Goal: Task Accomplishment & Management: Use online tool/utility

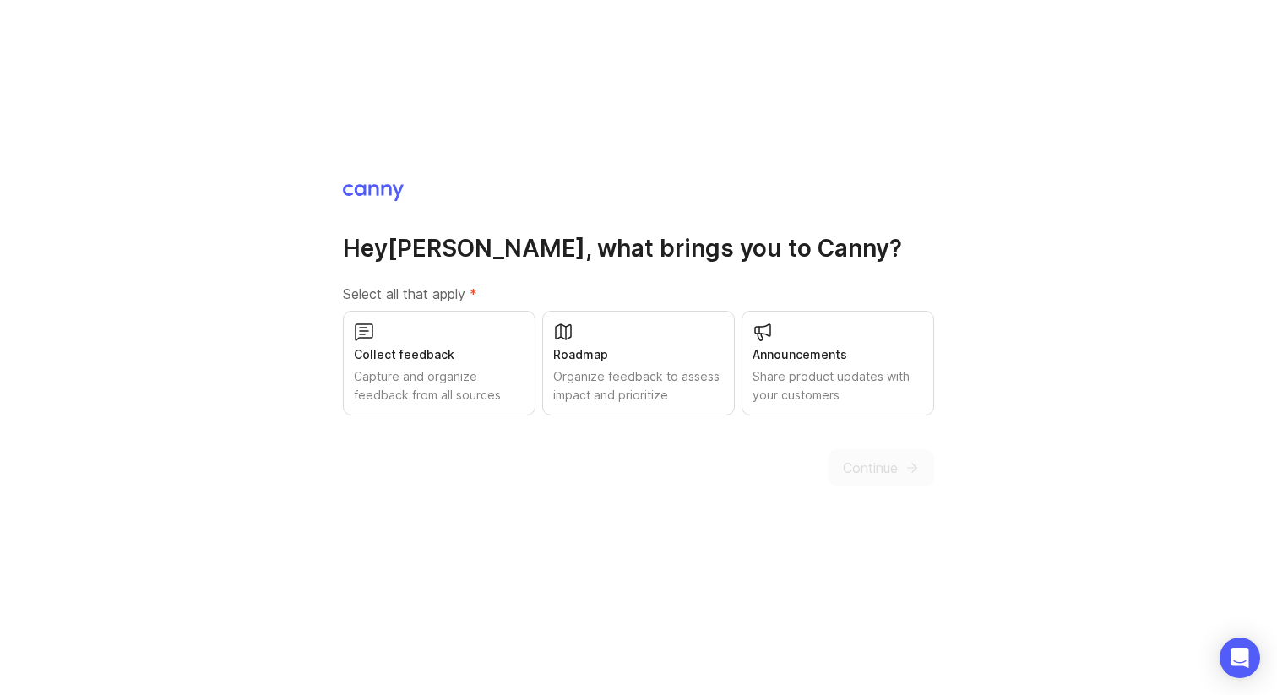
click at [633, 334] on div "Roadmap Organize feedback to assess impact and prioritize" at bounding box center [638, 363] width 193 height 105
click at [889, 461] on span "Continue" at bounding box center [870, 468] width 55 height 20
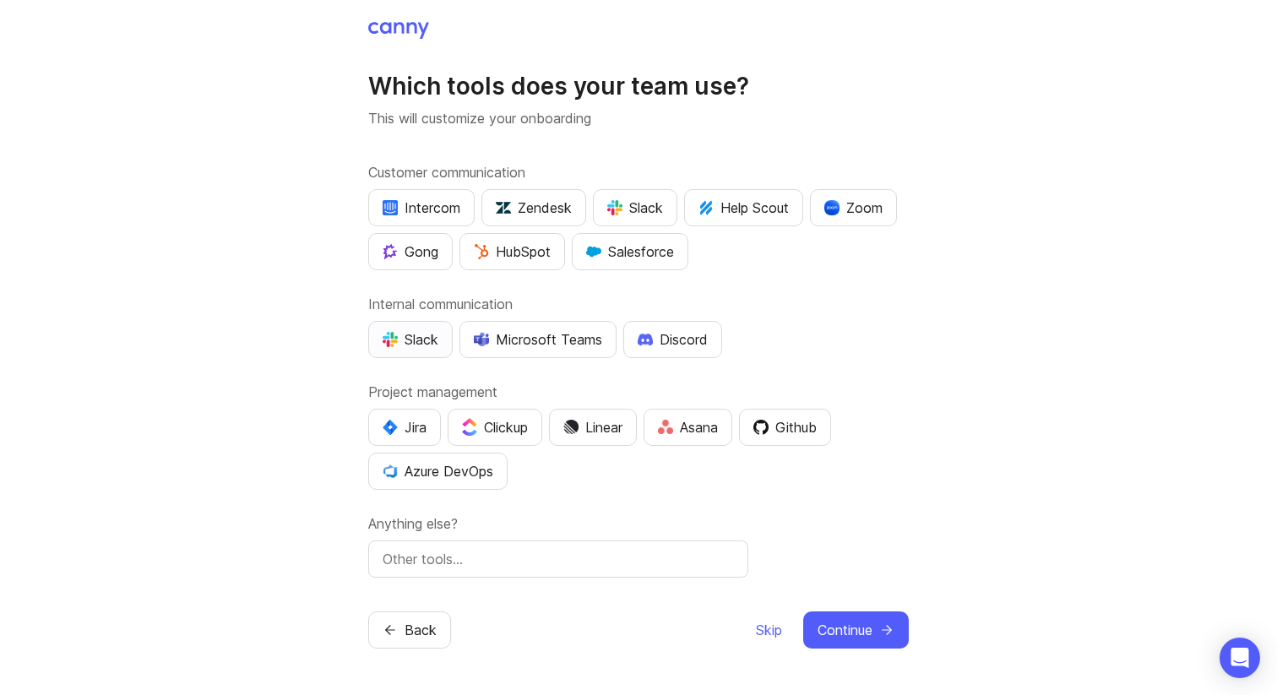
click at [426, 348] on div "Slack" at bounding box center [411, 339] width 56 height 20
click at [579, 429] on img "button" at bounding box center [570, 427] width 15 height 15
click at [639, 215] on div "Slack" at bounding box center [635, 208] width 56 height 20
click at [768, 623] on span "Skip" at bounding box center [769, 630] width 26 height 20
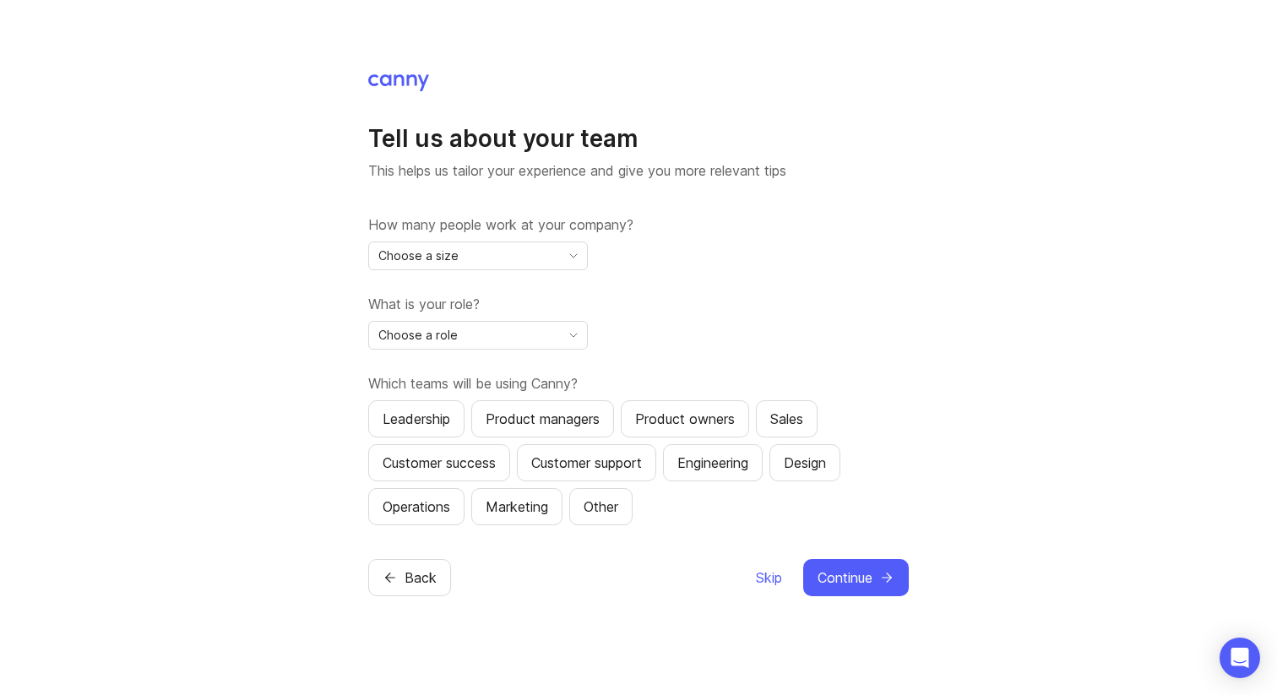
click at [498, 256] on div "Choose a size" at bounding box center [464, 255] width 191 height 27
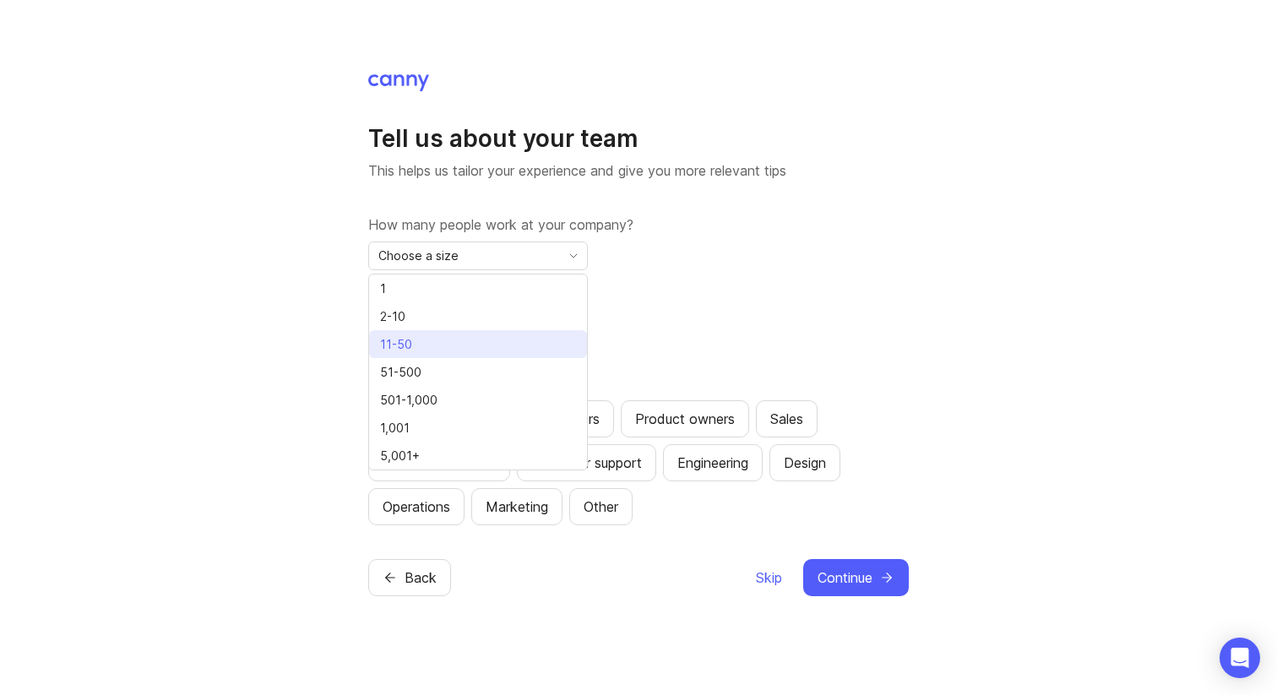
click at [480, 334] on li "11-50" at bounding box center [478, 344] width 218 height 28
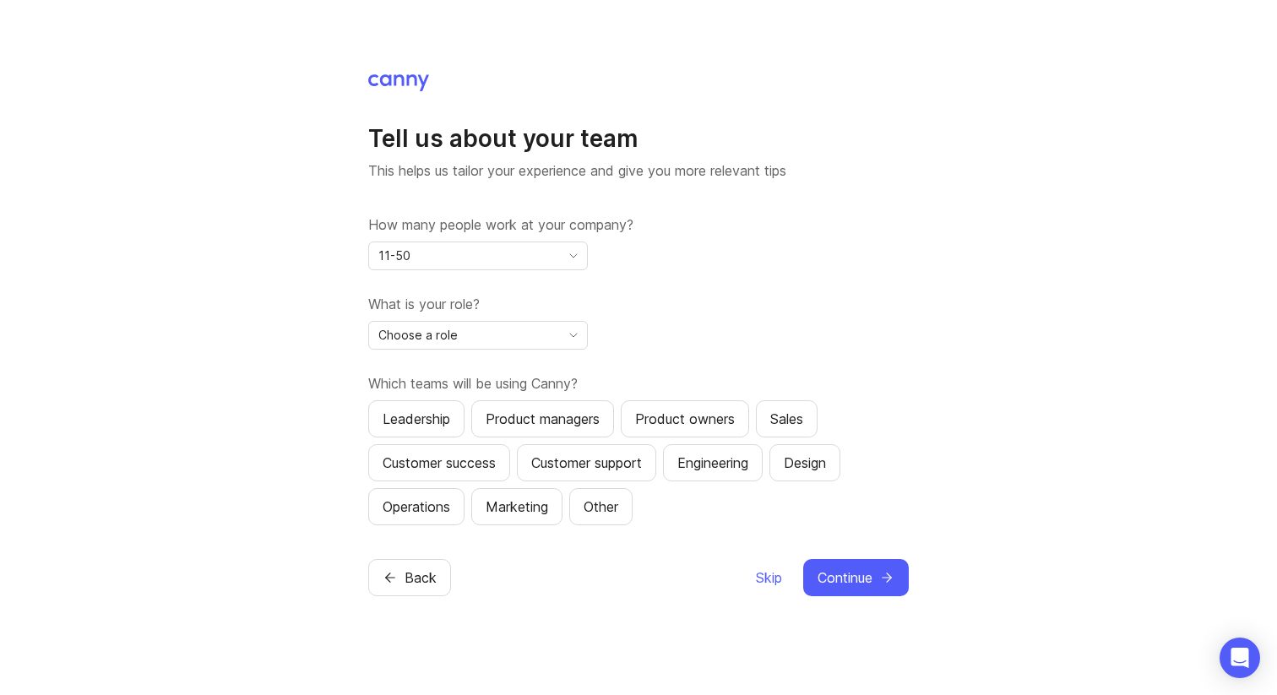
click at [481, 338] on div "Choose a role" at bounding box center [464, 335] width 191 height 27
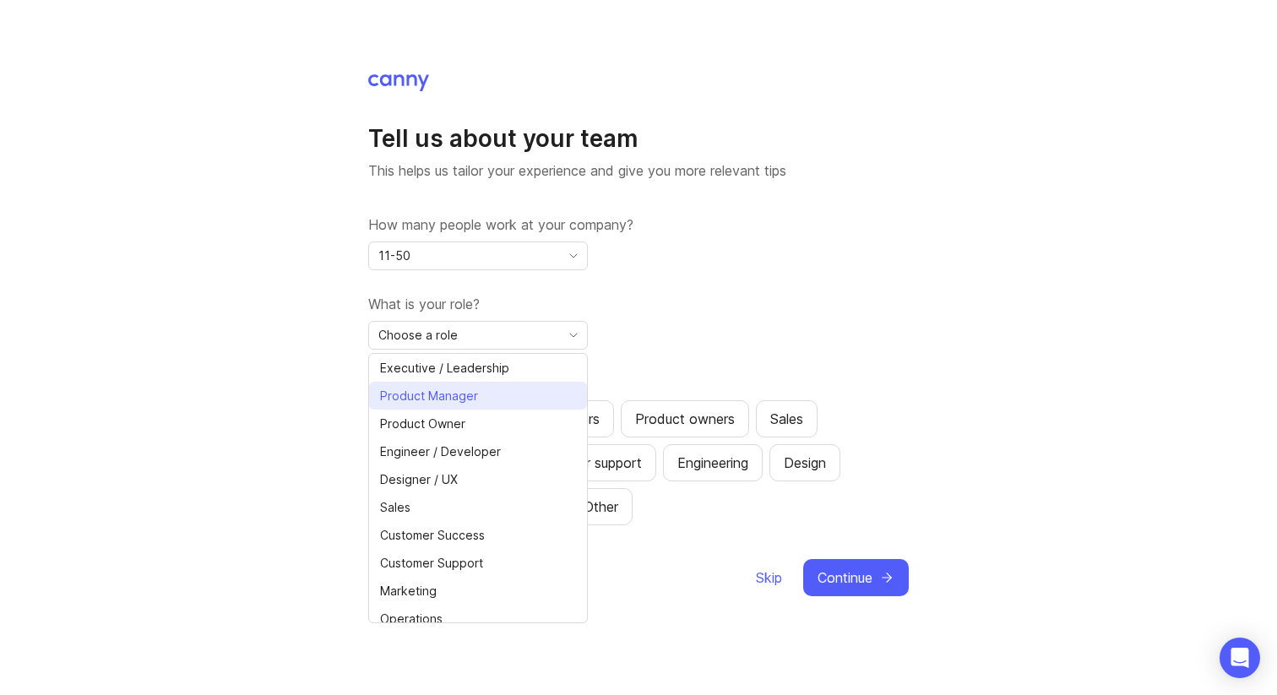
click at [480, 406] on li "Product Manager" at bounding box center [478, 396] width 218 height 28
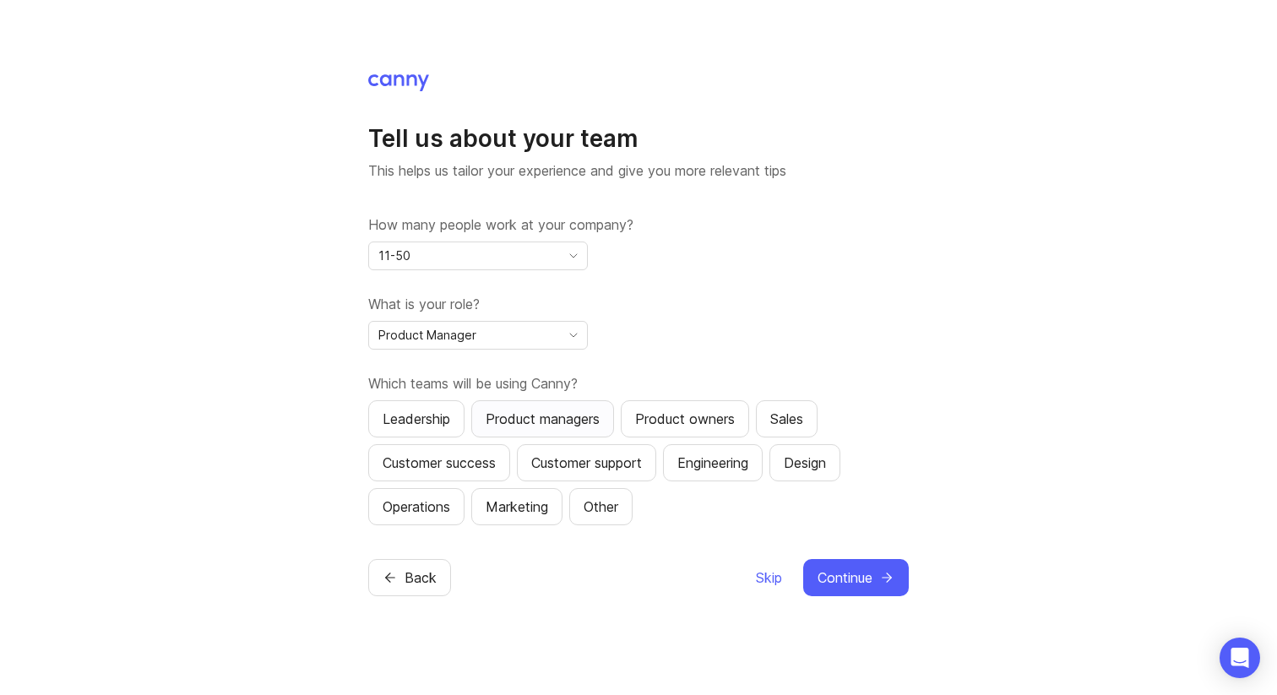
click at [552, 421] on div "Product managers" at bounding box center [543, 419] width 114 height 20
click at [859, 573] on span "Continue" at bounding box center [845, 578] width 55 height 20
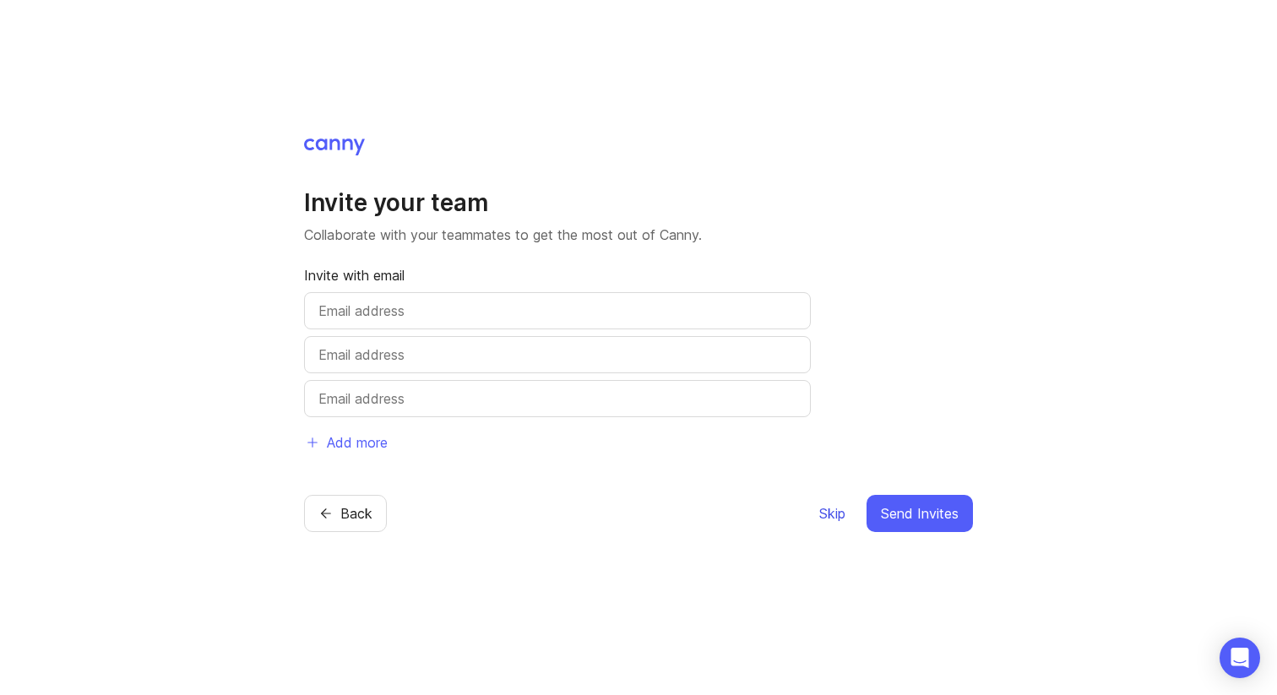
click at [825, 510] on span "Skip" at bounding box center [832, 513] width 26 height 20
click at [836, 509] on span "Skip" at bounding box center [832, 513] width 26 height 20
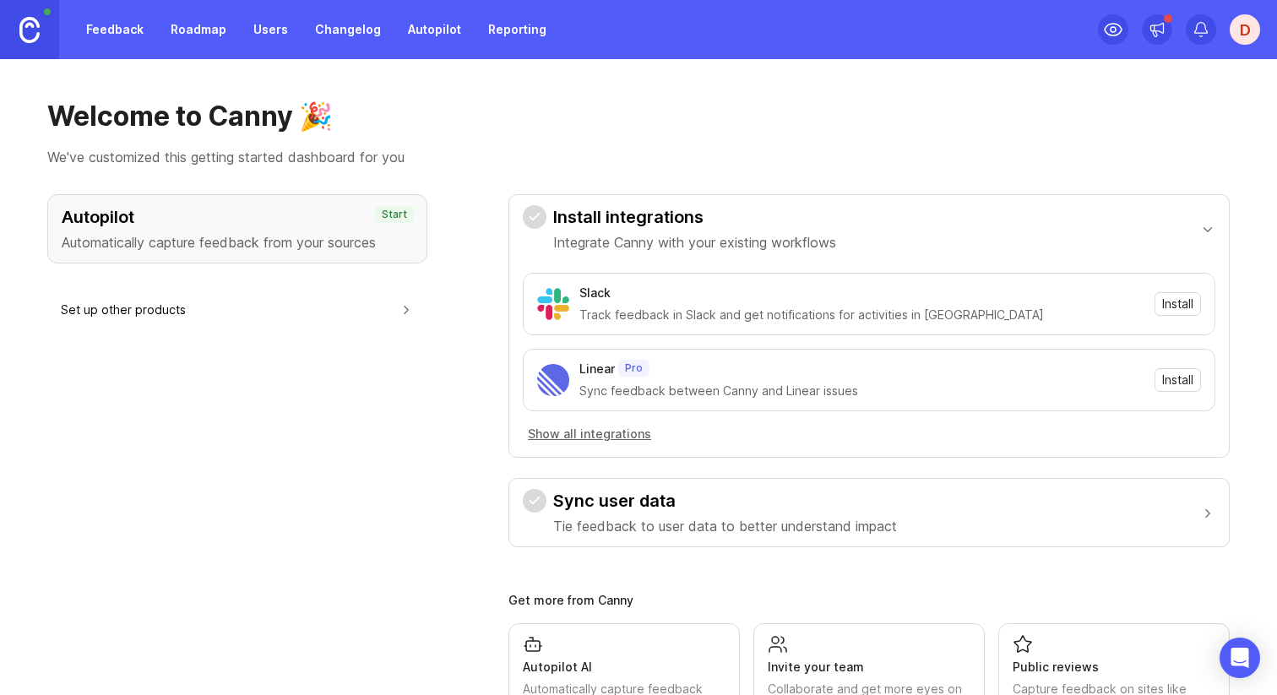
click at [198, 37] on link "Roadmap" at bounding box center [198, 29] width 76 height 30
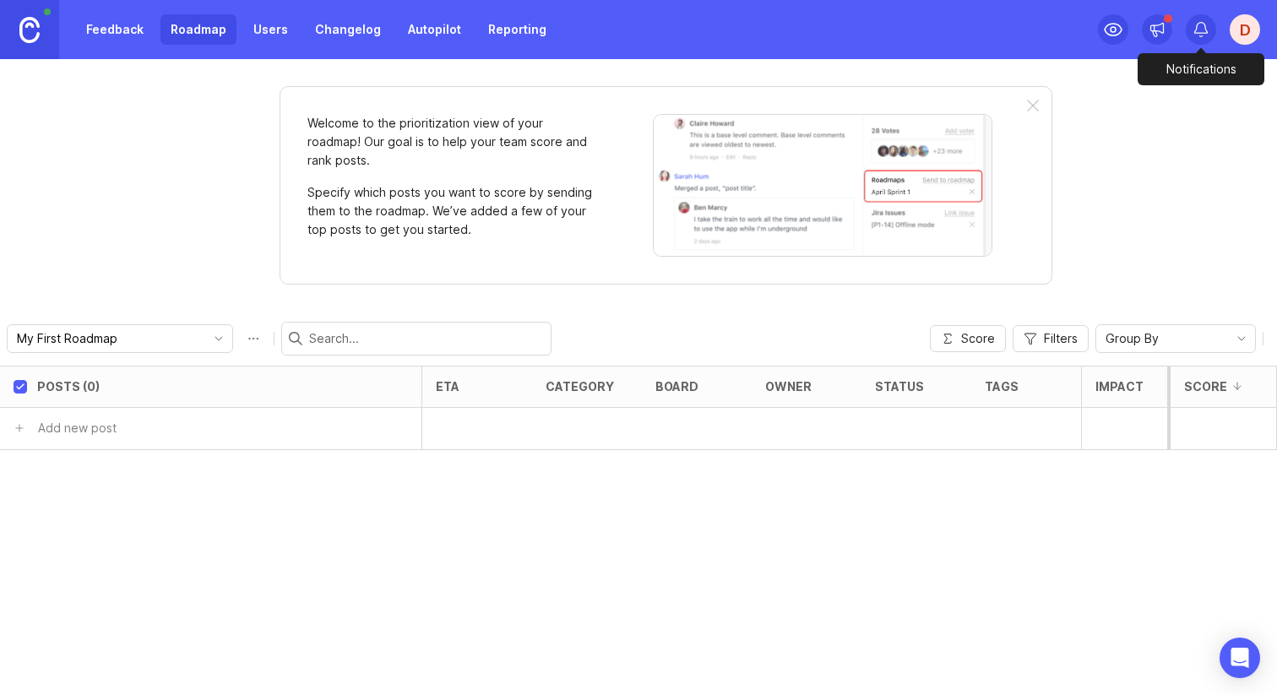
click at [1198, 26] on icon at bounding box center [1201, 29] width 17 height 17
click at [110, 343] on input "My First Roadmap" at bounding box center [110, 338] width 187 height 19
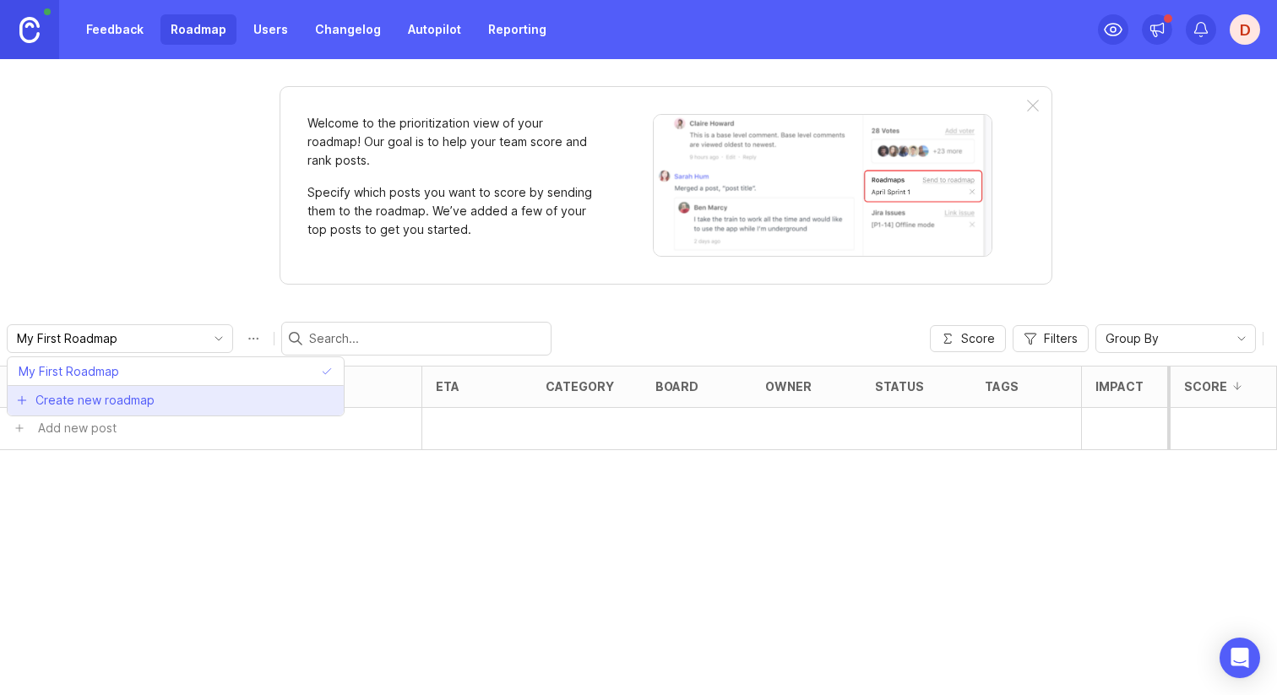
click at [111, 404] on span "Create new roadmap" at bounding box center [94, 400] width 119 height 17
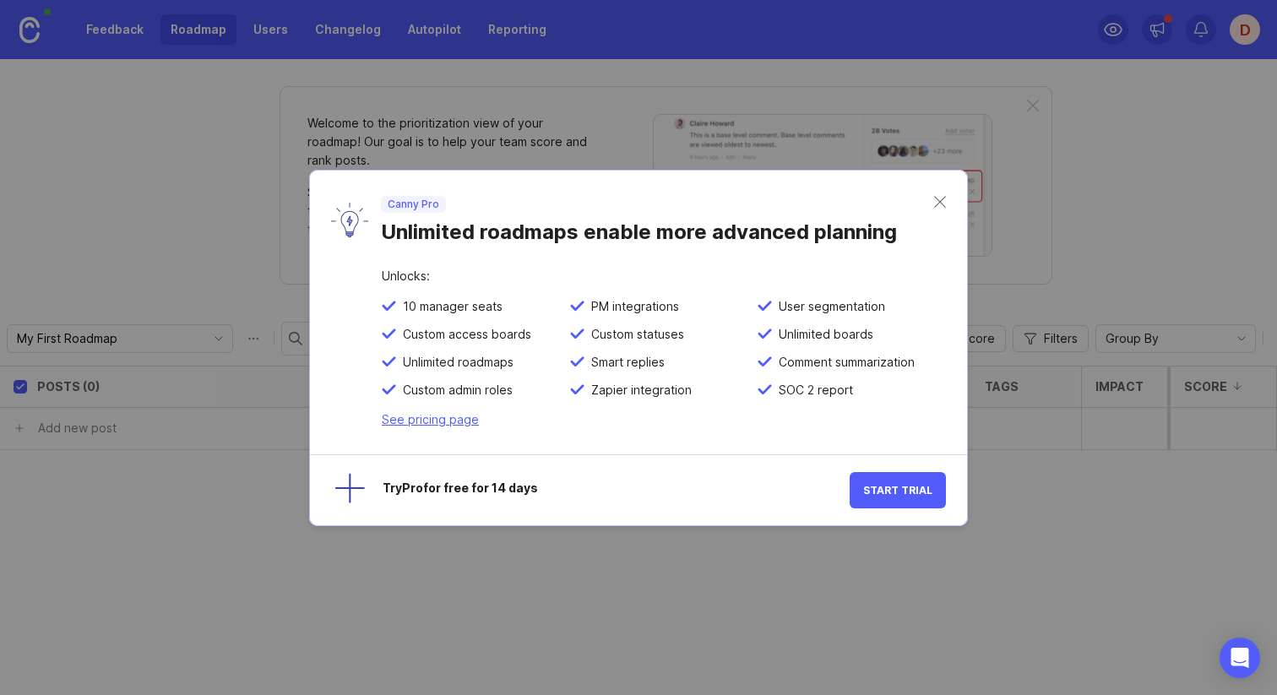
click at [546, 257] on div "Canny Pro Unlimited roadmaps enable more advanced planning" at bounding box center [638, 221] width 657 height 100
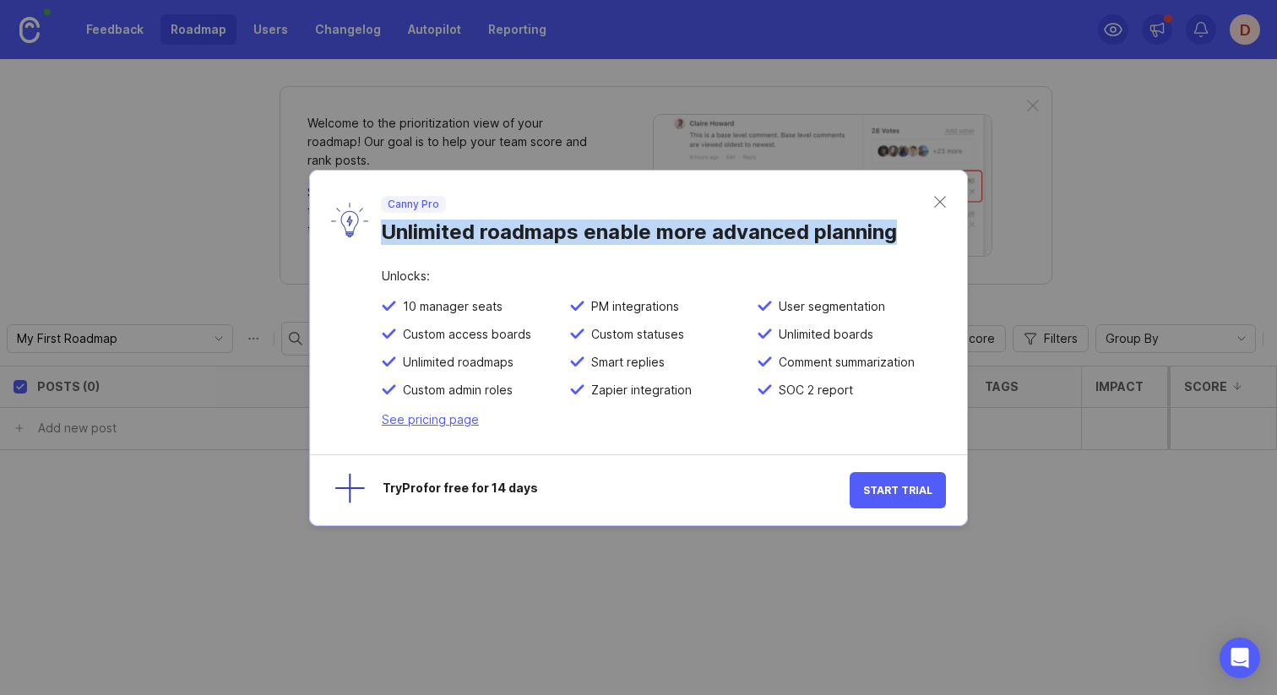
click at [546, 257] on div "Canny Pro Unlimited roadmaps enable more advanced planning" at bounding box center [638, 221] width 657 height 100
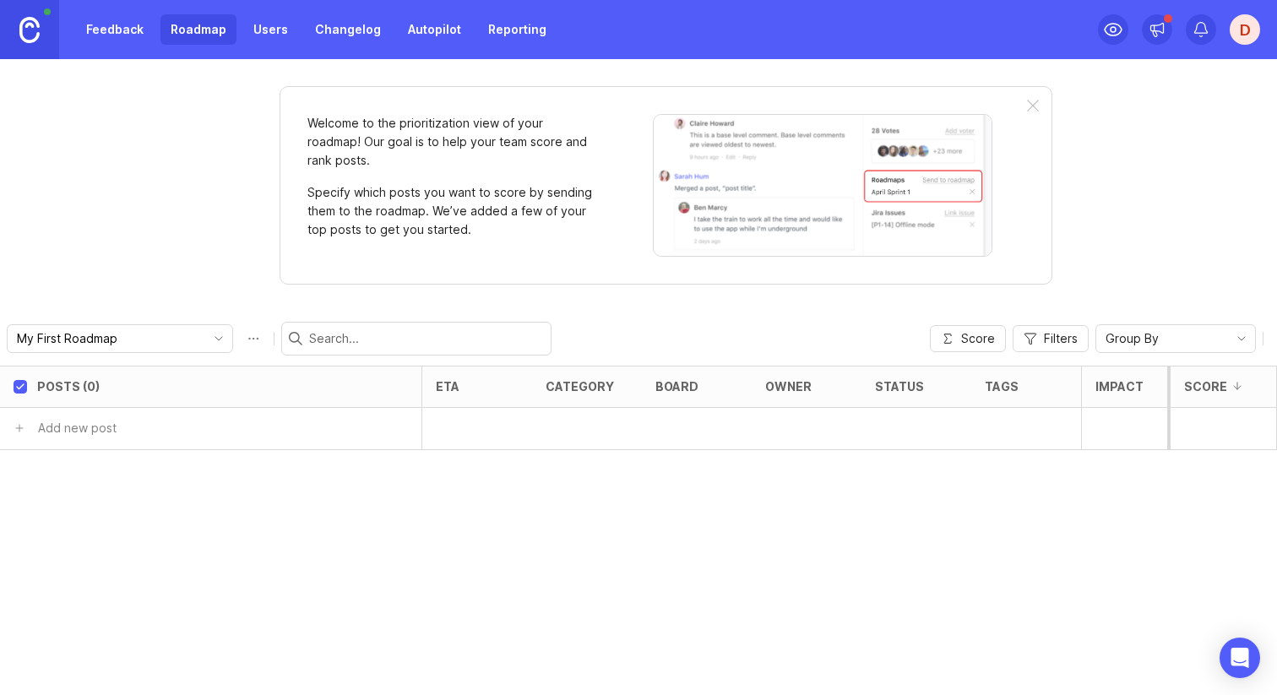
click at [85, 342] on input "My First Roadmap" at bounding box center [110, 338] width 187 height 19
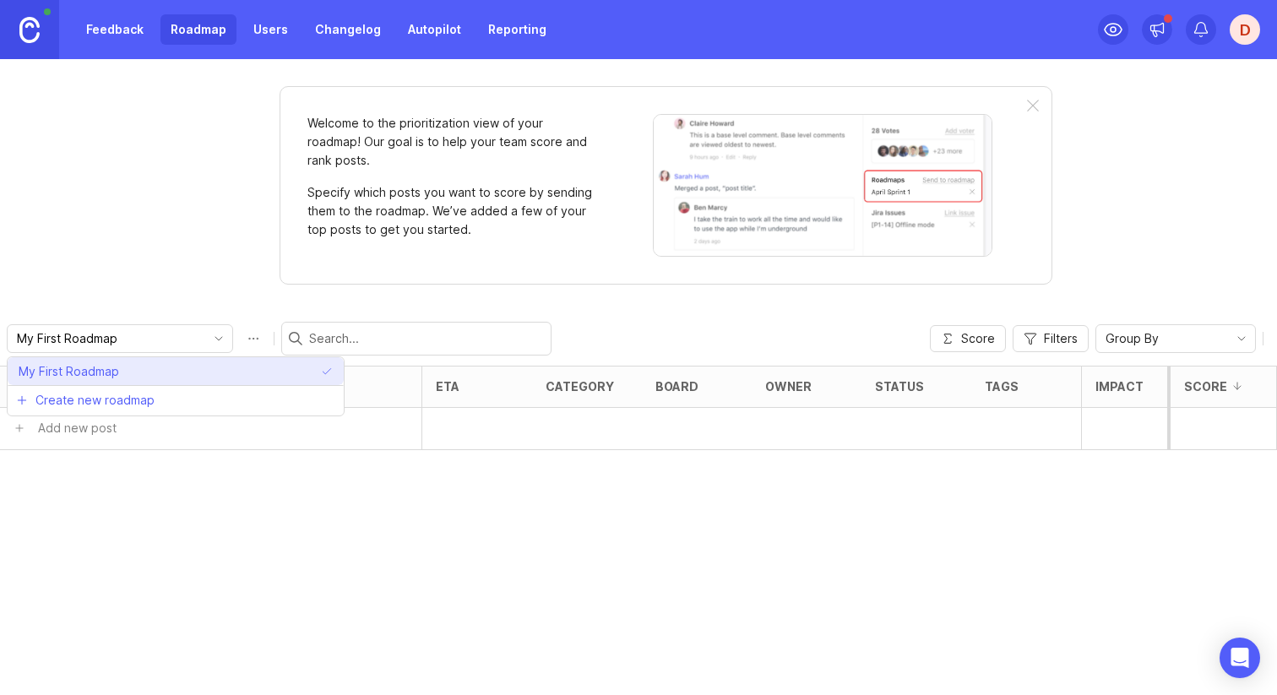
click at [99, 367] on span "My First Roadmap" at bounding box center [69, 371] width 101 height 19
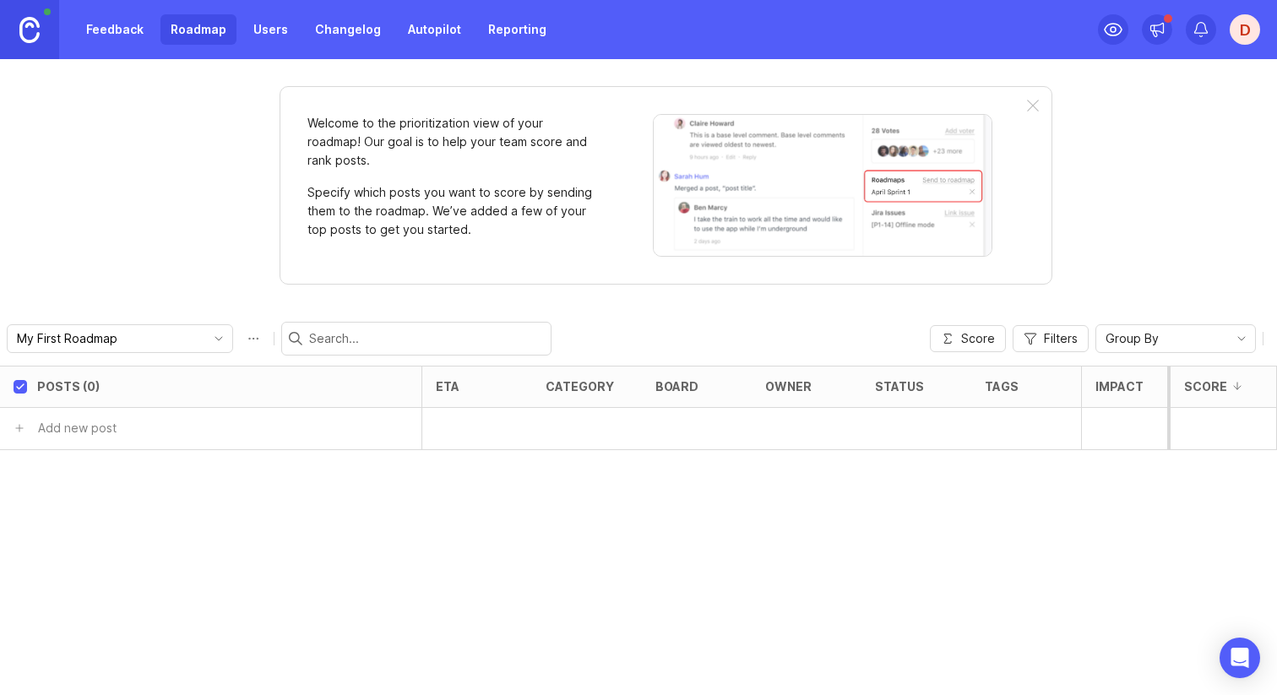
click at [102, 345] on input "My First Roadmap" at bounding box center [110, 338] width 187 height 19
click at [101, 338] on input "My First Roadmap" at bounding box center [110, 338] width 187 height 19
click at [205, 337] on icon "toggle icon" at bounding box center [218, 339] width 27 height 14
click at [156, 399] on li "Create new roadmap" at bounding box center [176, 400] width 336 height 30
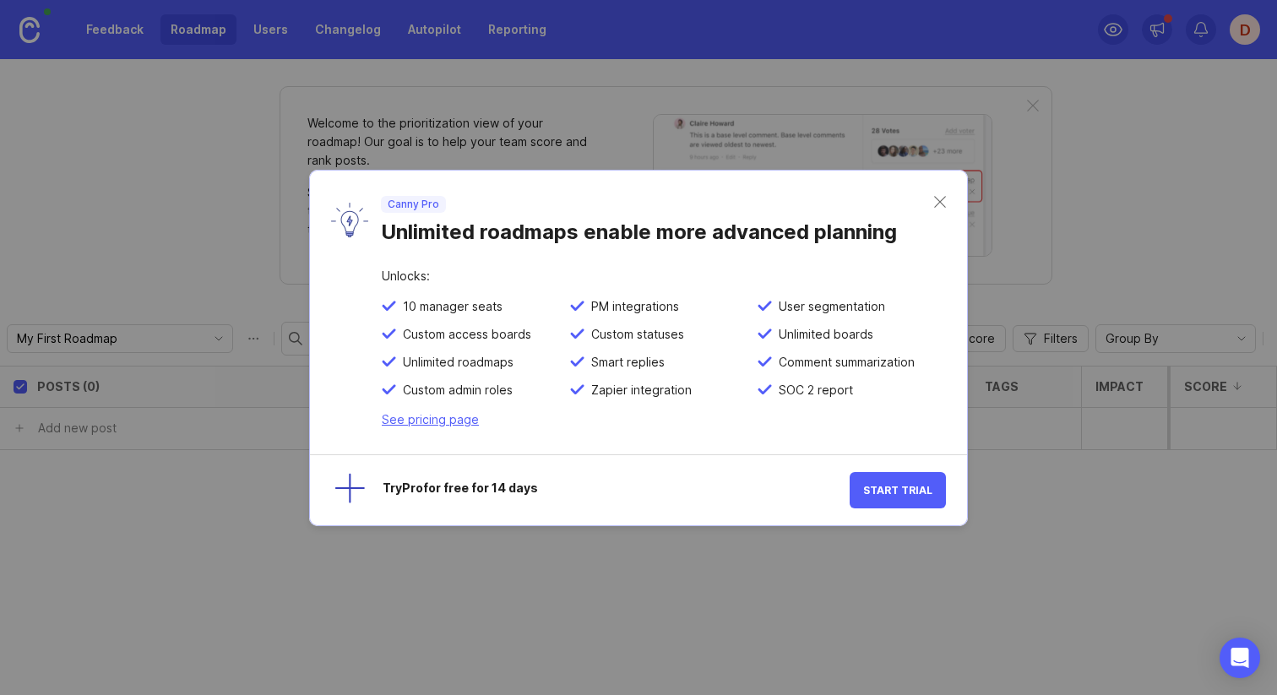
click at [895, 490] on span "Start Trial" at bounding box center [897, 490] width 69 height 13
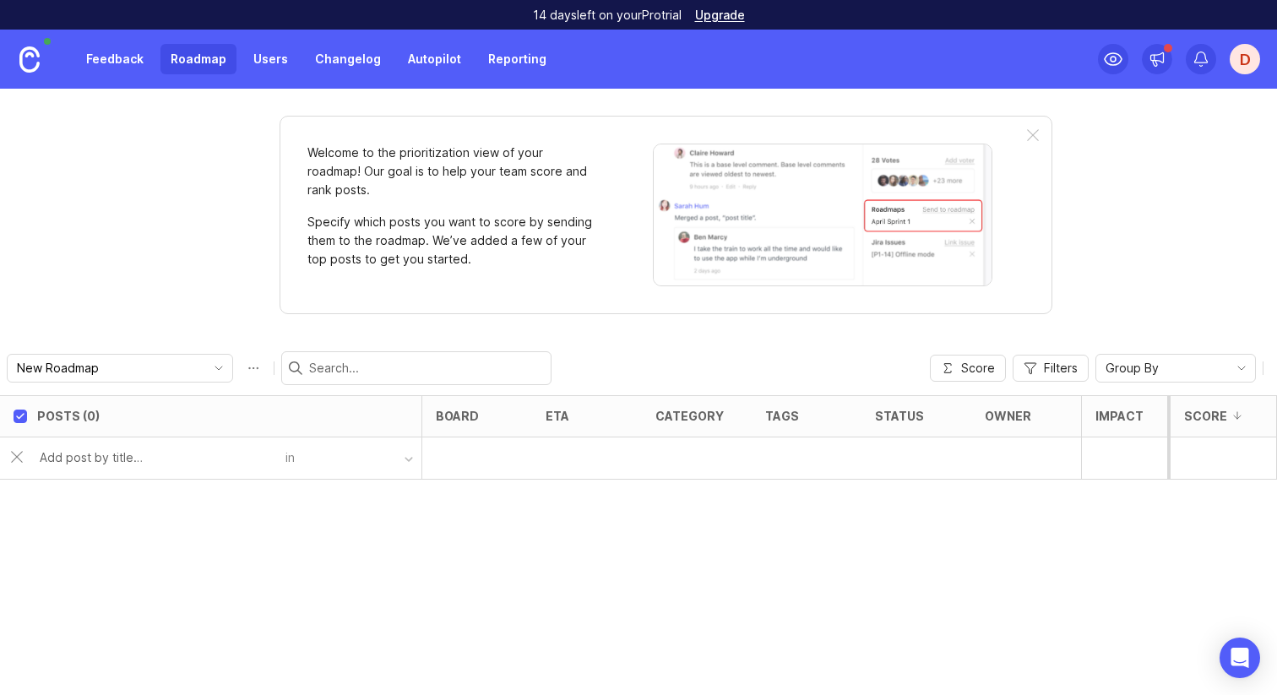
click at [105, 458] on input "text" at bounding box center [158, 457] width 236 height 19
paste input "Support for Virtual MCP Servers"
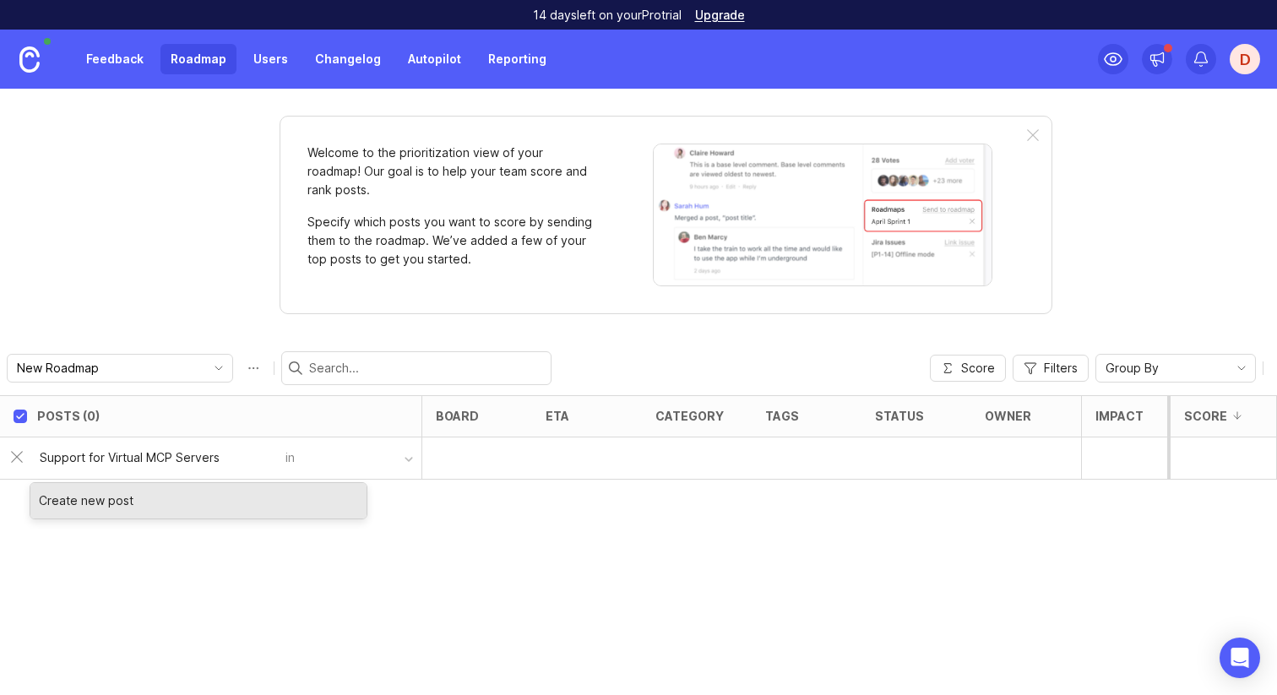
type input "Support for Virtual MCP Servers"
click at [156, 494] on div "Create new post" at bounding box center [198, 500] width 336 height 35
type input "Support for Virtual MCP Servers"
click at [349, 454] on button "button" at bounding box center [358, 458] width 127 height 24
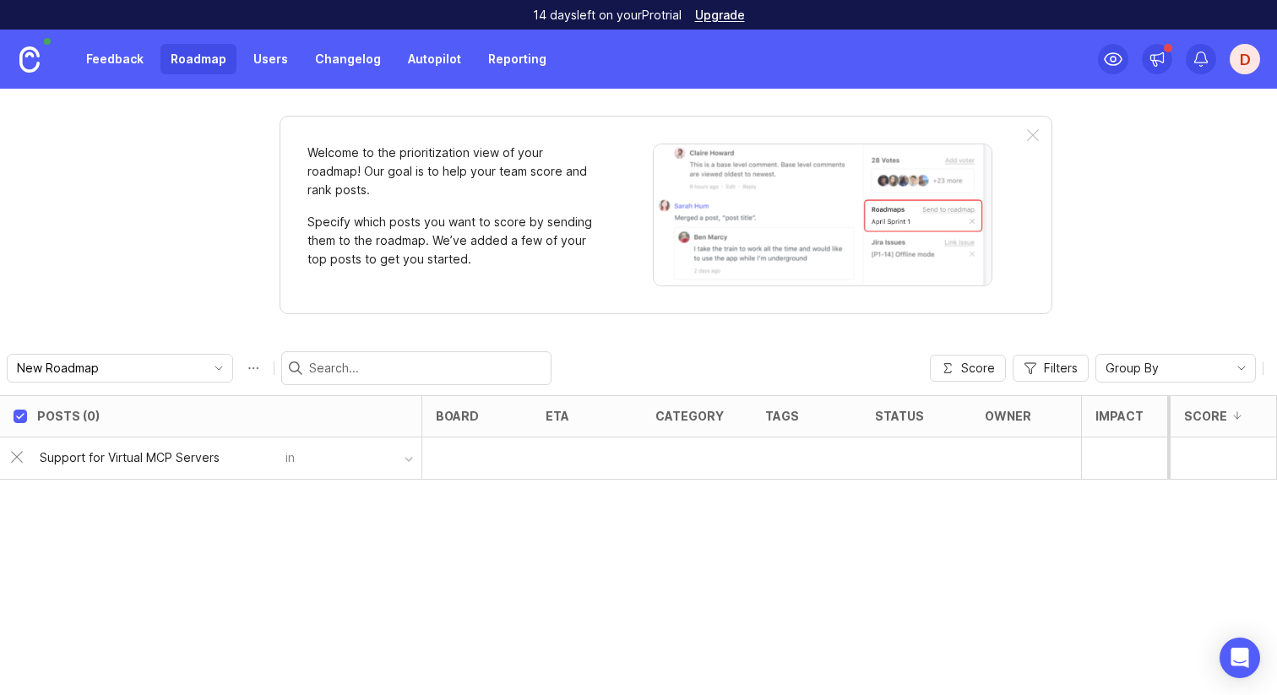
click at [398, 454] on button "button" at bounding box center [358, 458] width 127 height 24
click at [405, 458] on div "button" at bounding box center [409, 459] width 8 height 8
click at [459, 427] on div "board" at bounding box center [477, 416] width 110 height 41
click at [460, 454] on div at bounding box center [477, 458] width 110 height 42
click at [493, 539] on div "Posts (0) board eta category tags status owner Impact Votes Effort Score Suppor…" at bounding box center [638, 545] width 1277 height 300
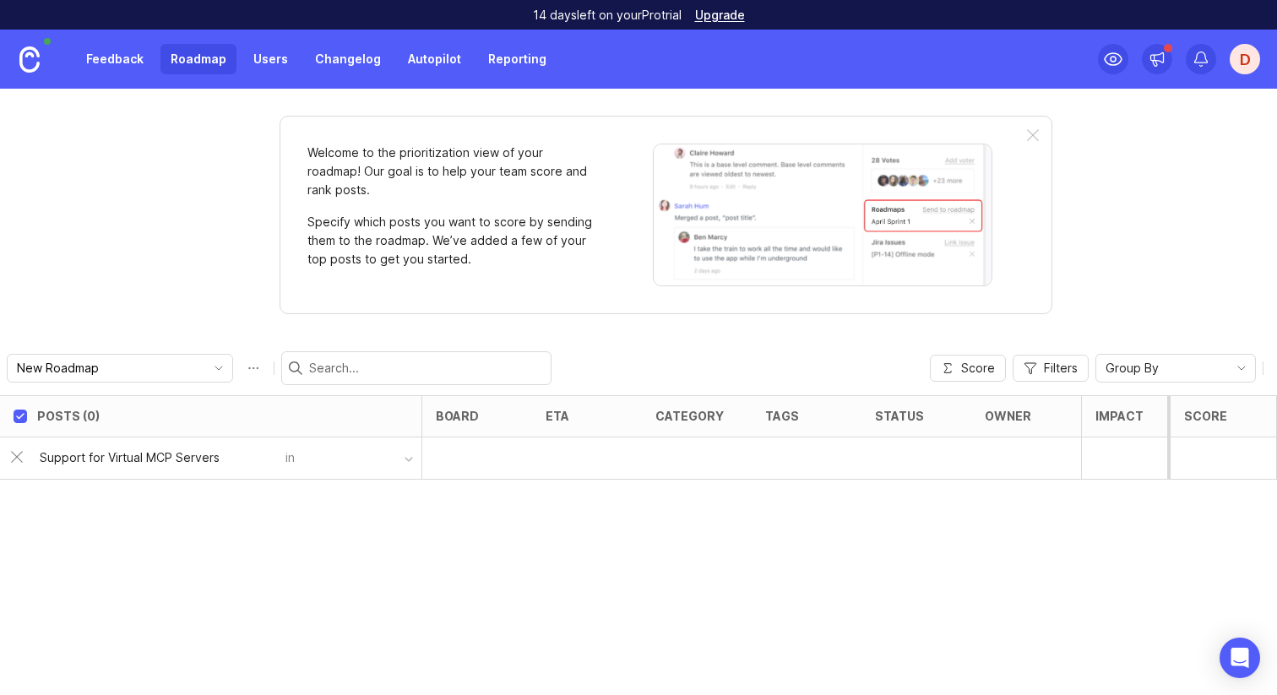
click at [380, 364] on input "text" at bounding box center [426, 368] width 235 height 19
click at [138, 257] on div "Welcome to the prioritization view of your roadmap! Our goal is to help your te…" at bounding box center [638, 392] width 1277 height 606
click at [69, 528] on div "Posts (0) board eta category tags status owner Impact Votes Effort Score Suppor…" at bounding box center [638, 545] width 1277 height 300
click at [118, 530] on div "Posts (0) board eta category tags status owner Impact Votes Effort Score Suppor…" at bounding box center [638, 545] width 1277 height 300
click at [1145, 365] on span "Group By" at bounding box center [1132, 368] width 53 height 19
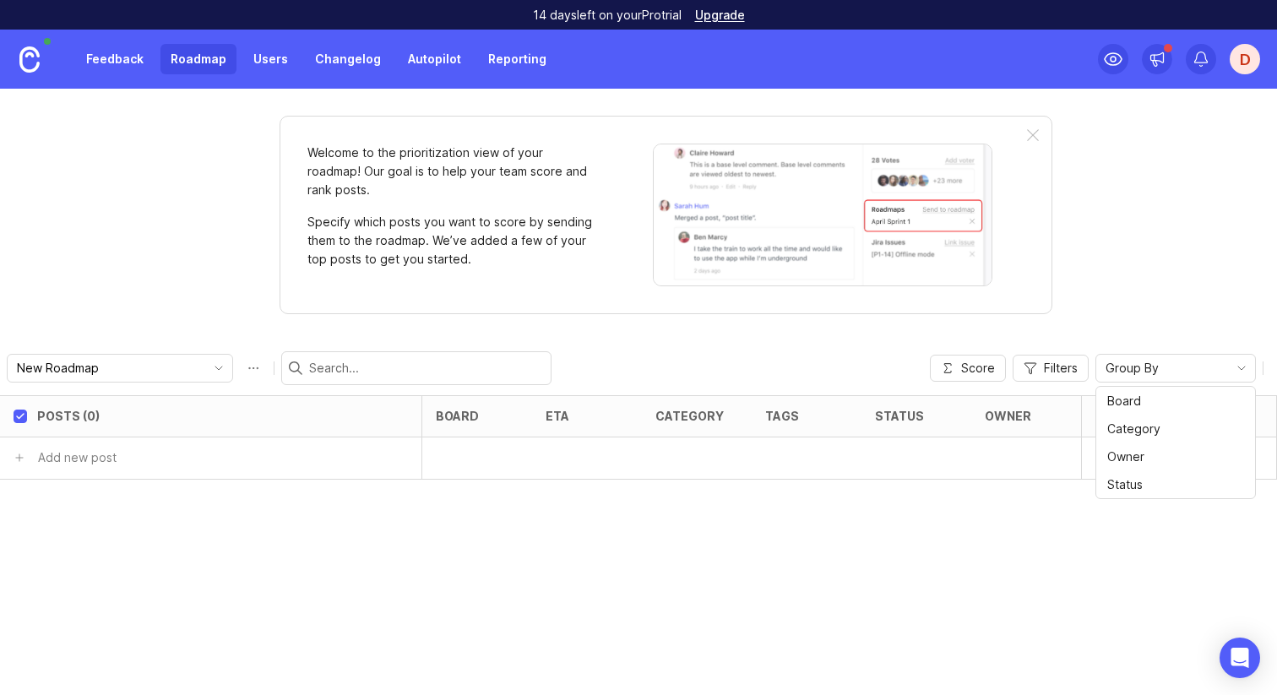
click at [640, 552] on div "Posts (0) board eta category tags status owner Impact Votes Effort Score Add ne…" at bounding box center [638, 545] width 1277 height 300
click at [95, 457] on input "text" at bounding box center [158, 457] width 236 height 19
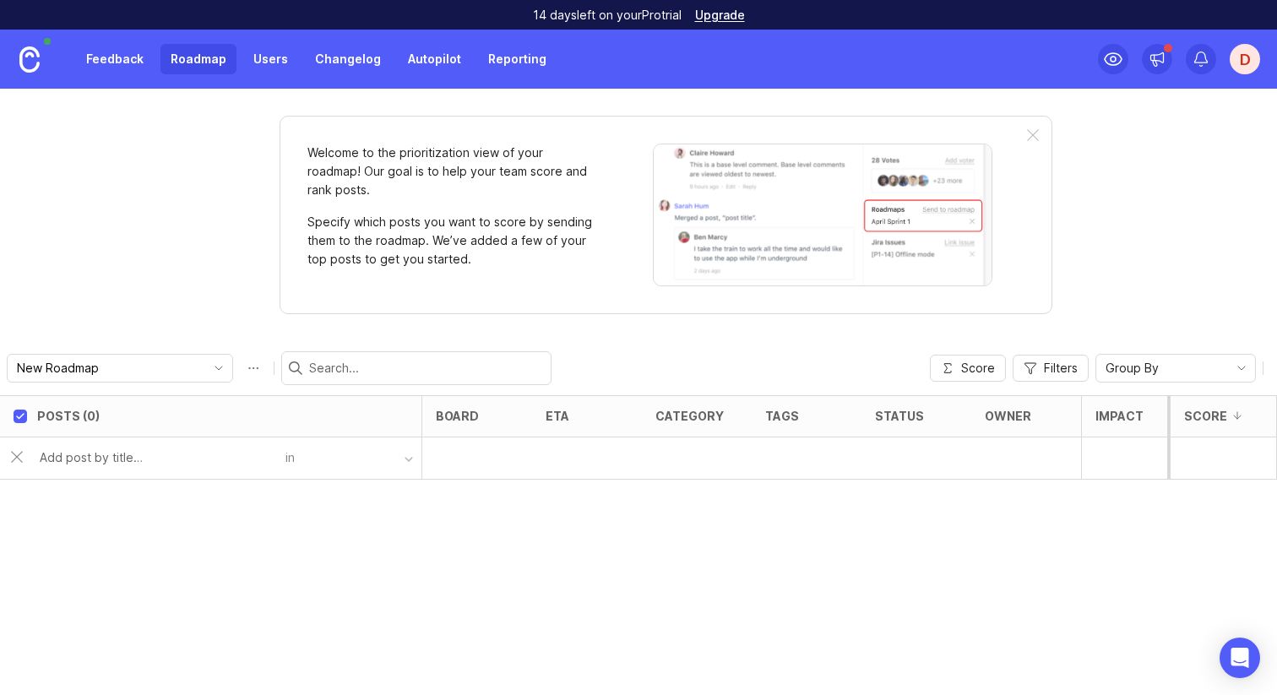
click at [95, 457] on input "text" at bounding box center [158, 457] width 236 height 19
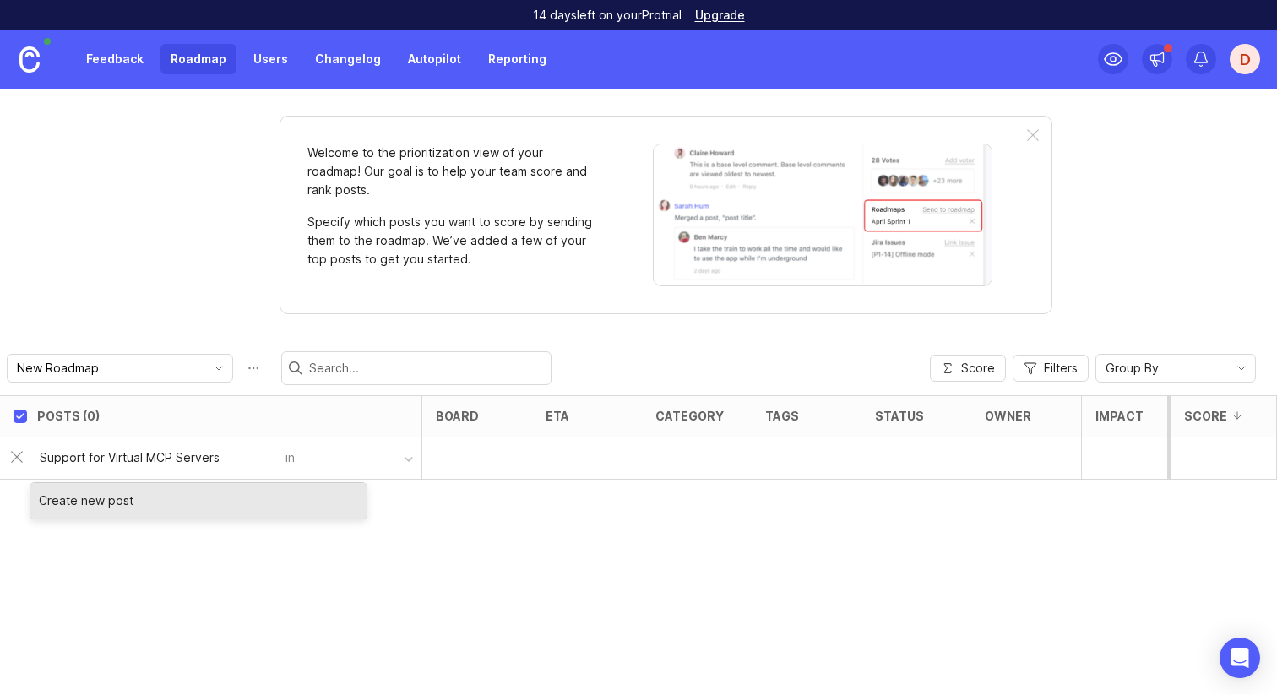
type input "Support for Virtual MCP Servers"
click at [223, 497] on div "Create new post" at bounding box center [198, 500] width 336 height 35
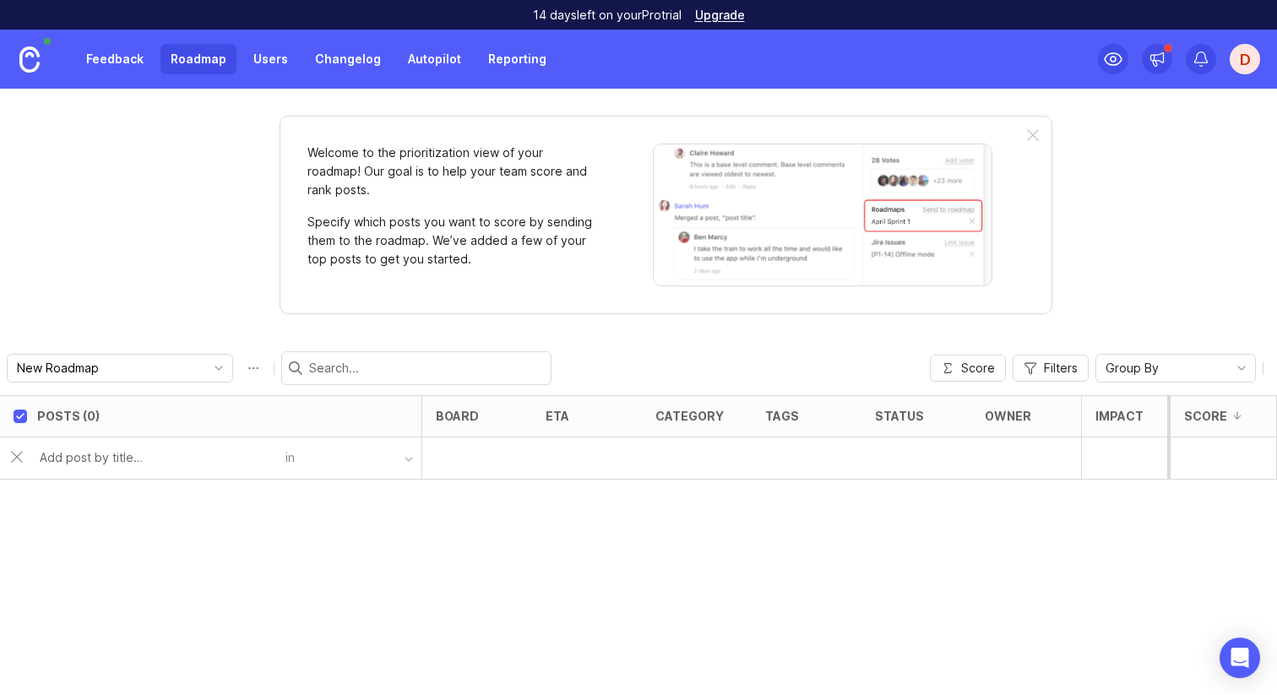
click at [389, 467] on button "button" at bounding box center [358, 458] width 127 height 24
click at [401, 459] on button "button" at bounding box center [358, 458] width 127 height 24
click at [205, 367] on icon "toggle icon" at bounding box center [218, 368] width 27 height 14
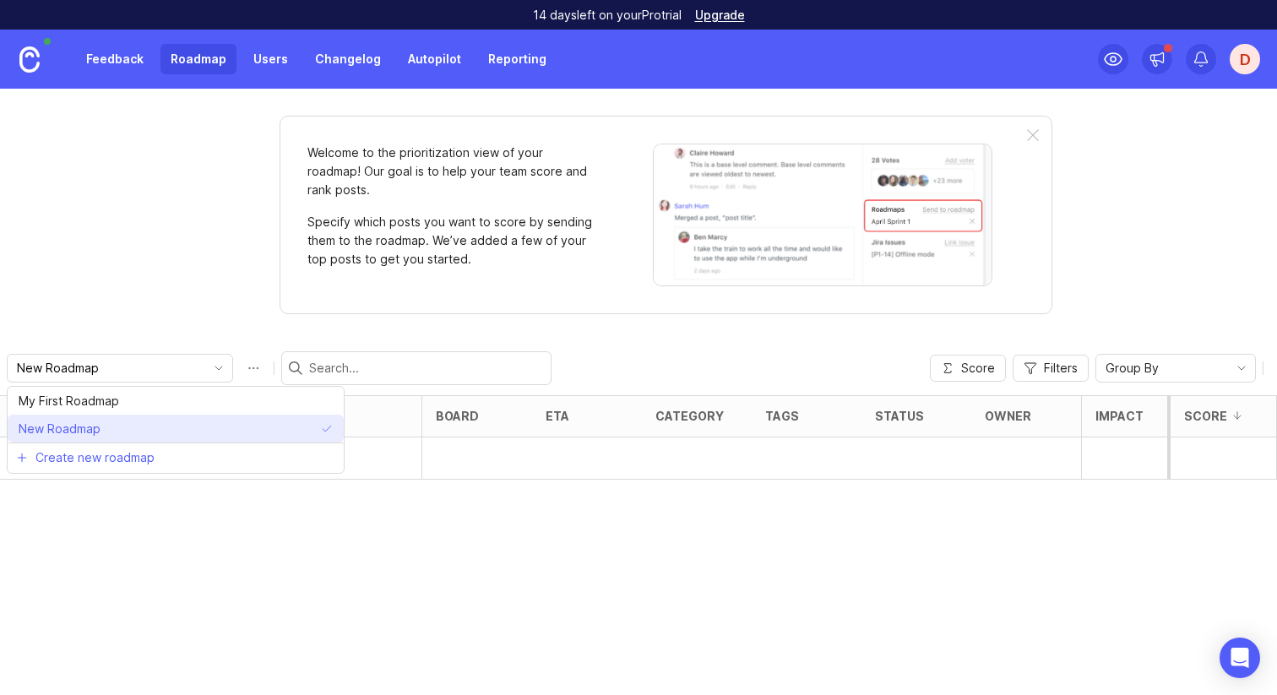
click at [144, 432] on li "New Roadmap" at bounding box center [176, 429] width 336 height 28
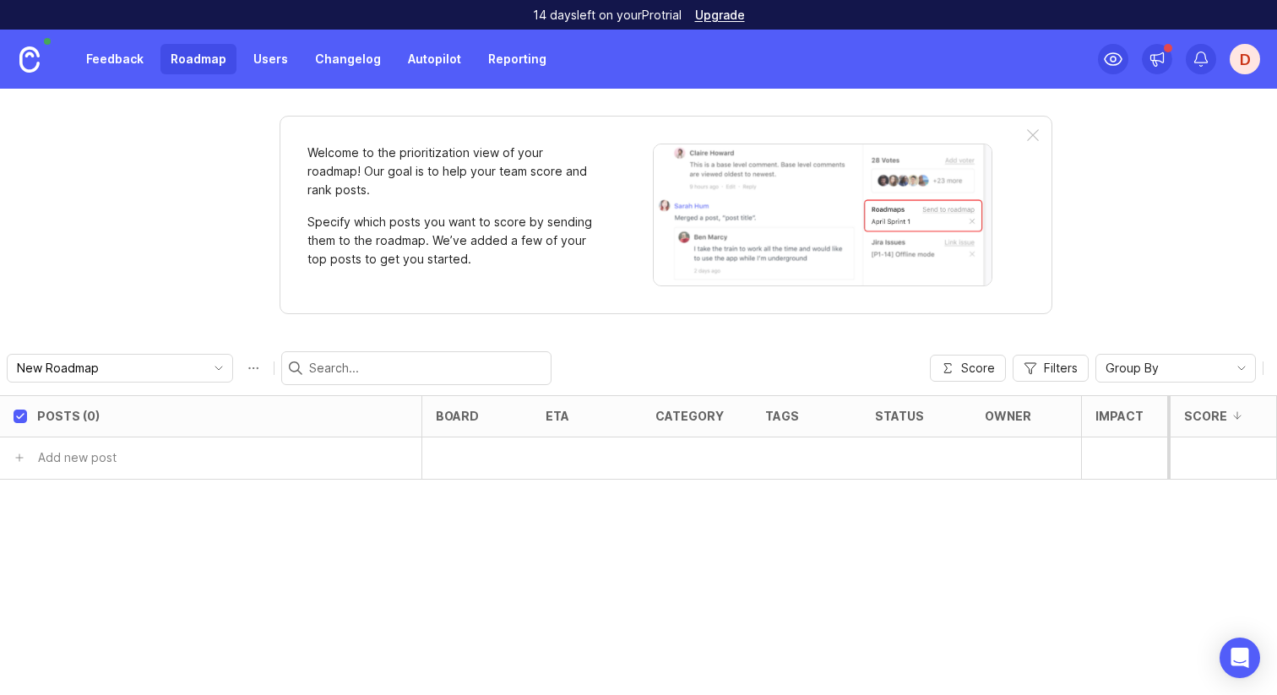
click at [240, 366] on button "Roadmap options" at bounding box center [253, 368] width 27 height 27
click at [230, 554] on div "Posts (0) board eta category tags status owner Impact Votes Effort Score Add ne…" at bounding box center [638, 545] width 1277 height 300
